Goal: Feedback & Contribution: Leave review/rating

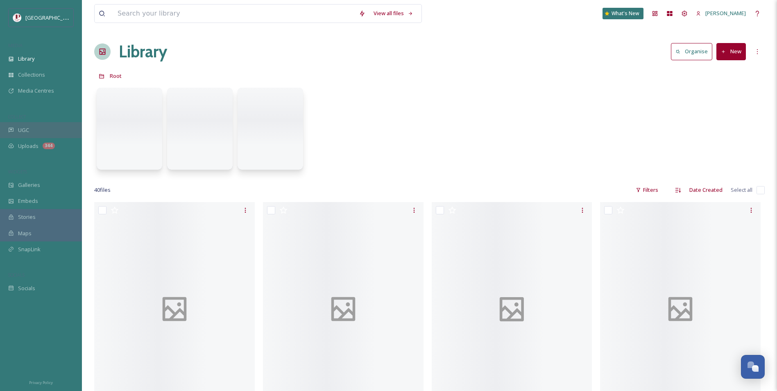
click at [38, 129] on div "UGC" at bounding box center [41, 130] width 82 height 16
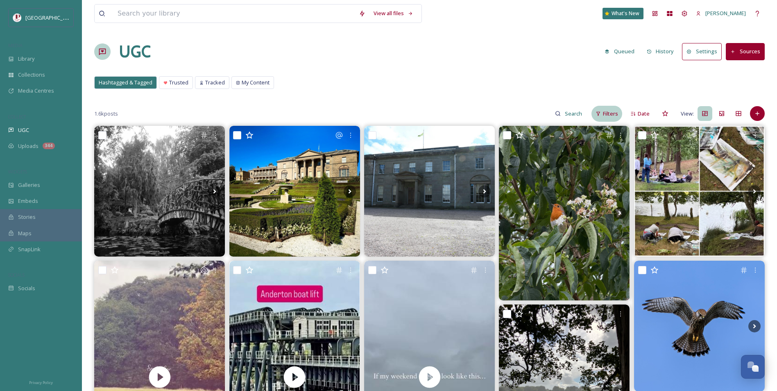
click at [603, 110] on div "Filters" at bounding box center [607, 114] width 31 height 16
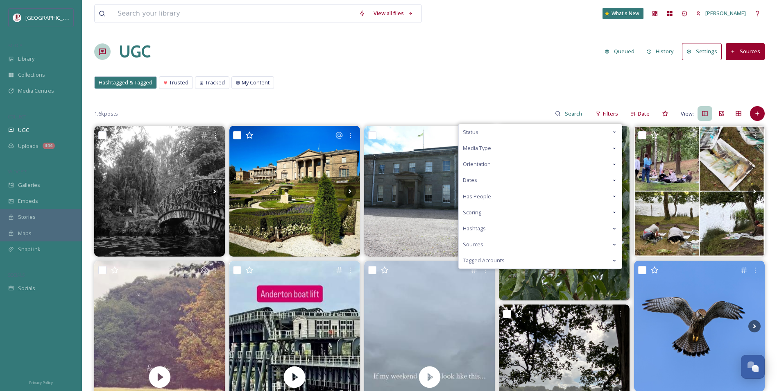
click at [513, 214] on div "Scoring" at bounding box center [540, 212] width 163 height 16
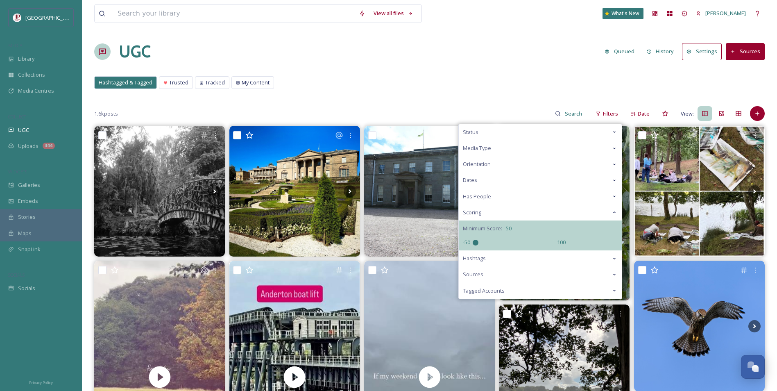
drag, startPoint x: 515, startPoint y: 243, endPoint x: 290, endPoint y: 240, distance: 225.0
type input "-50"
click at [473, 240] on input "range" at bounding box center [514, 243] width 82 height 6
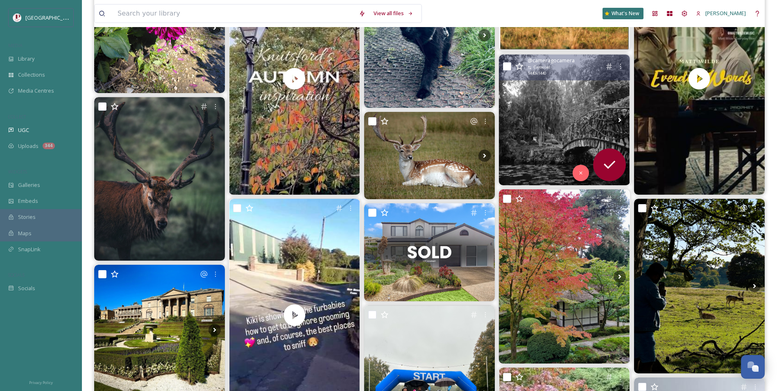
scroll to position [164, 0]
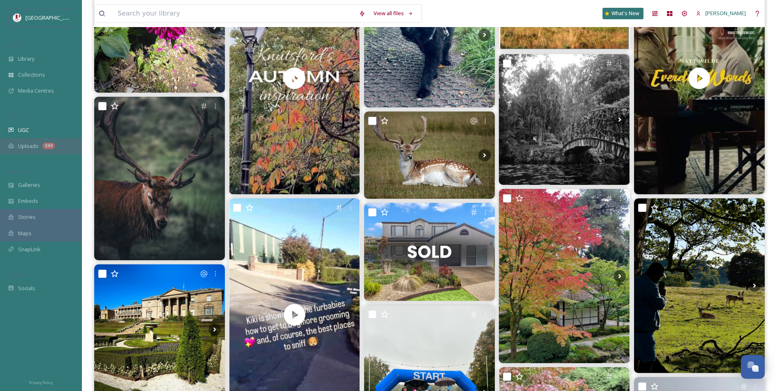
click at [43, 144] on div "344" at bounding box center [49, 146] width 12 height 7
